Goal: Information Seeking & Learning: Learn about a topic

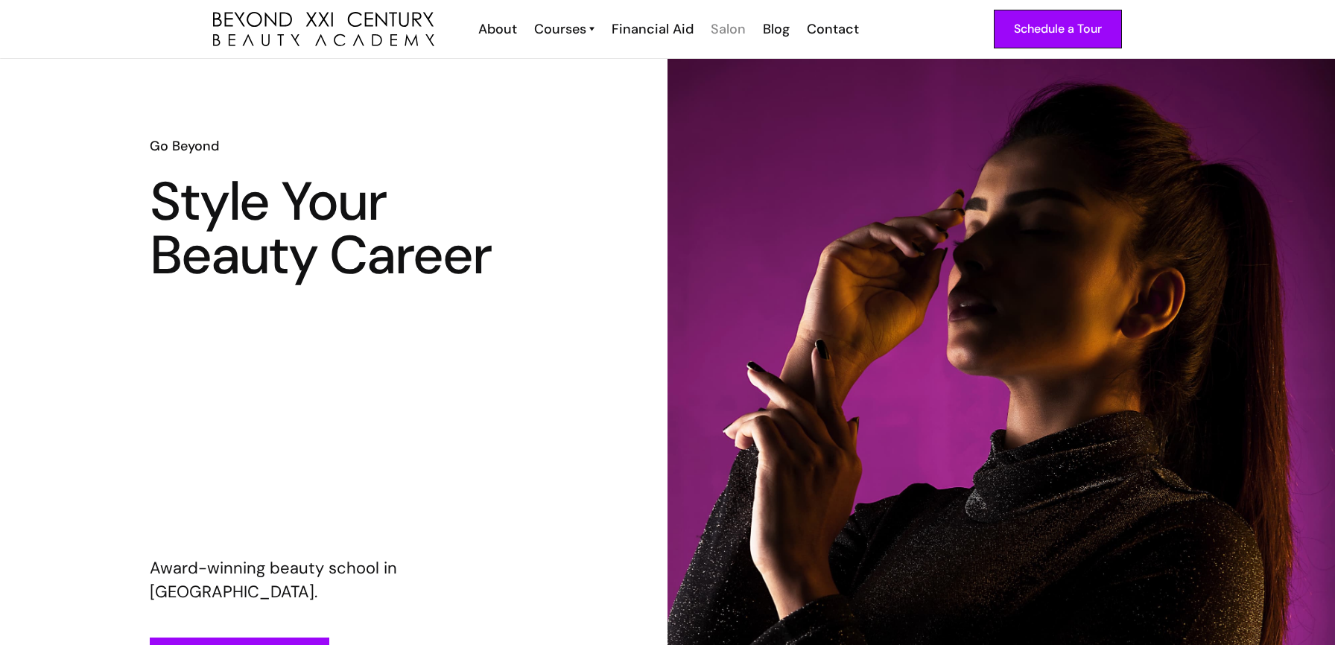
click at [728, 31] on div "Salon" at bounding box center [728, 28] width 35 height 19
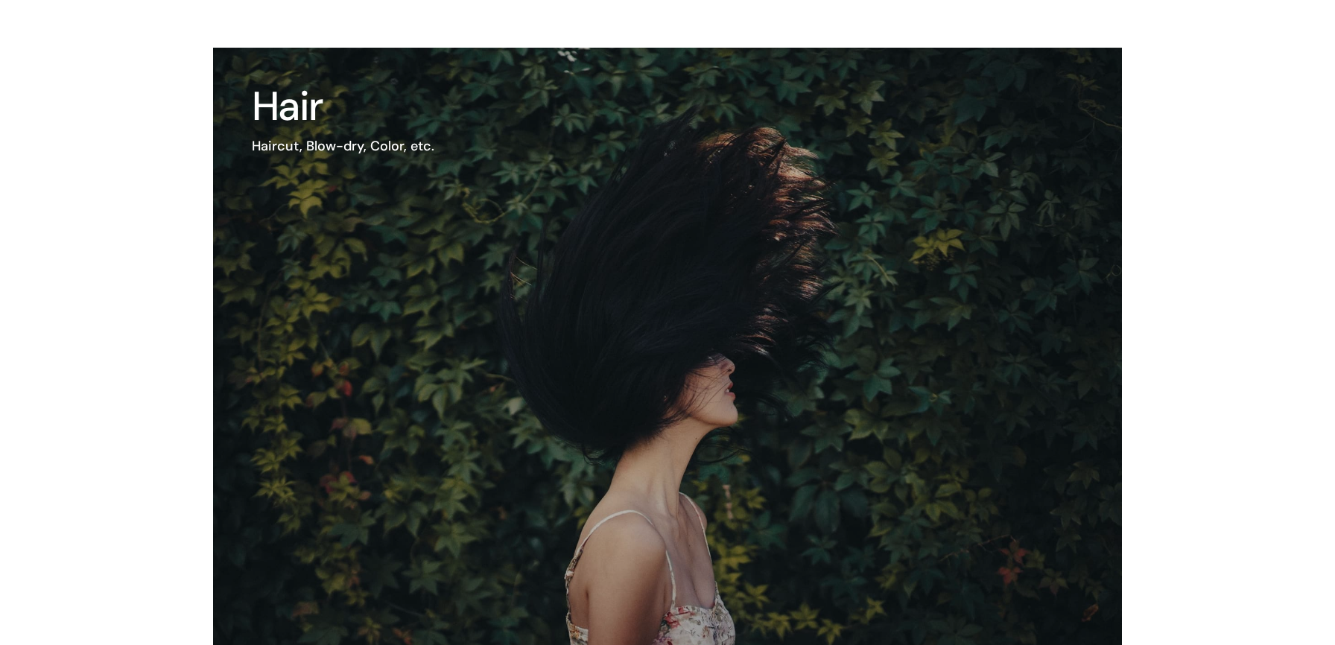
scroll to position [1489, 0]
click at [400, 126] on h3 "Hair" at bounding box center [343, 107] width 182 height 40
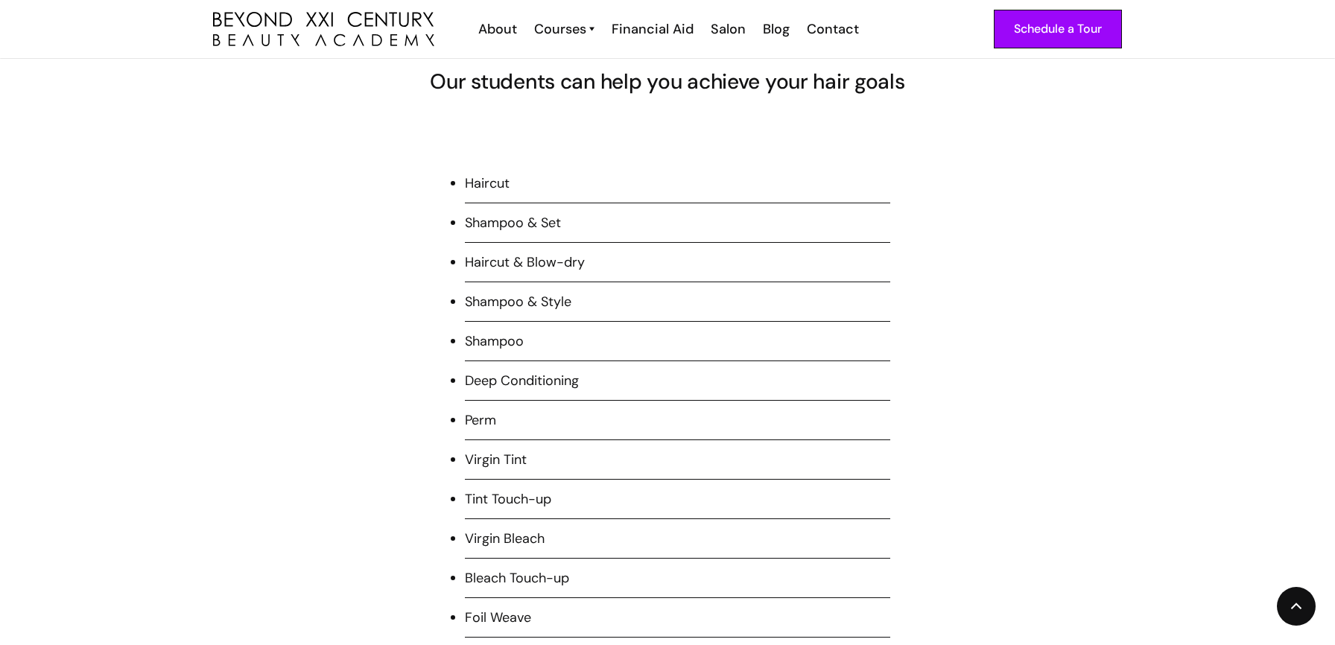
scroll to position [1311, 0]
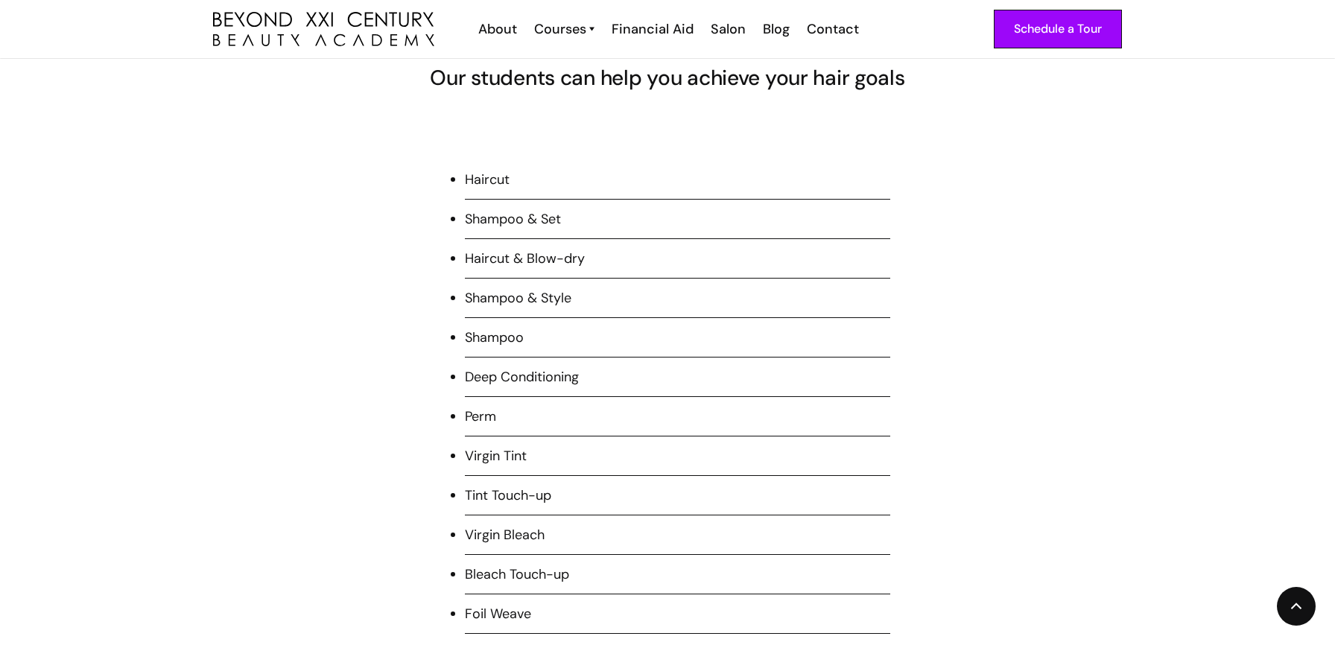
click at [509, 215] on li "Shampoo & Set" at bounding box center [677, 224] width 425 height 30
click at [465, 219] on li "Shampoo & Set" at bounding box center [677, 224] width 425 height 30
click at [503, 223] on li "Shampoo & Set" at bounding box center [677, 224] width 425 height 30
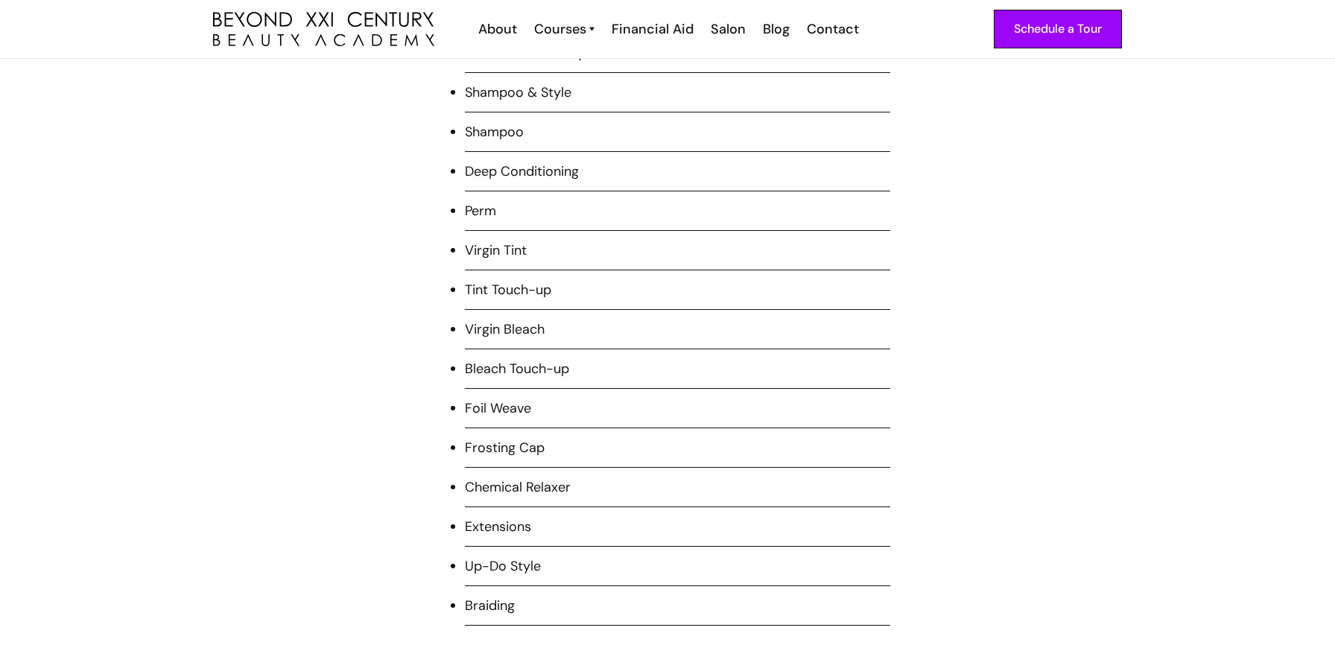
scroll to position [1516, 0]
